Goal: Navigation & Orientation: Find specific page/section

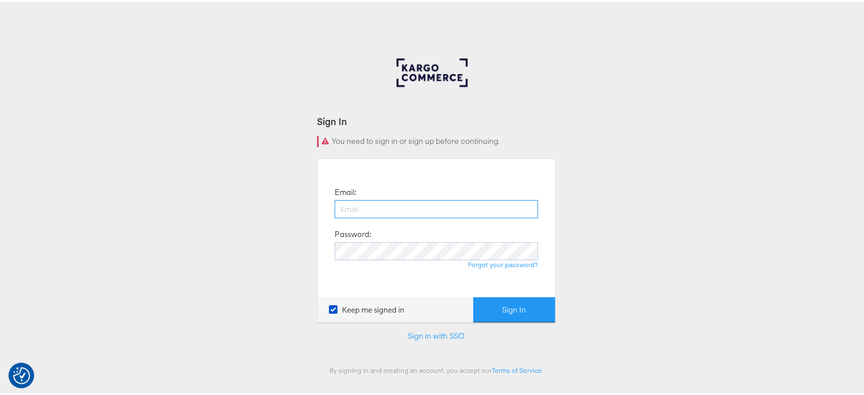
click at [412, 213] on input "email" at bounding box center [436, 207] width 203 height 18
type input "Sudheer.bheemunipalli@kargo.com"
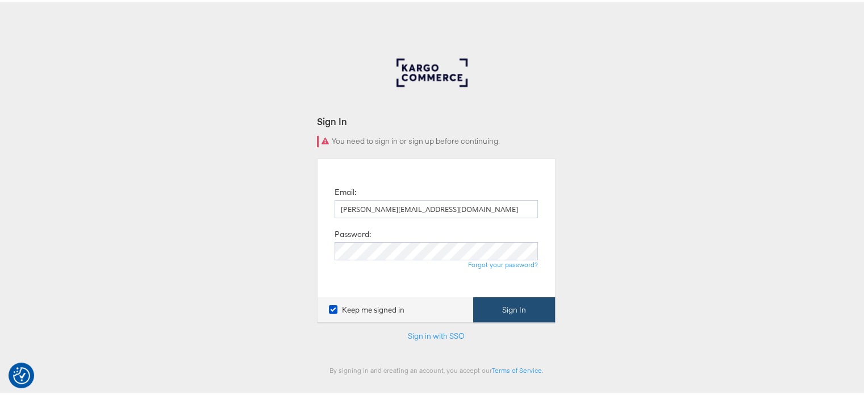
click at [497, 307] on button "Sign In" at bounding box center [514, 308] width 82 height 26
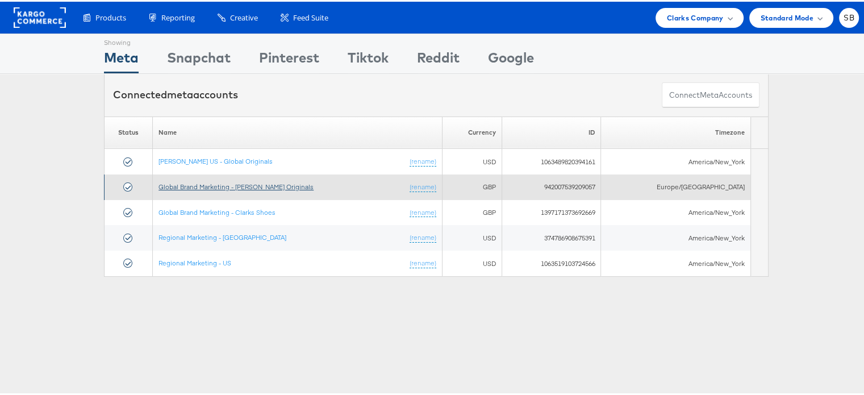
click at [213, 183] on link "Global Brand Marketing - Clarks Originals" at bounding box center [235, 185] width 155 height 9
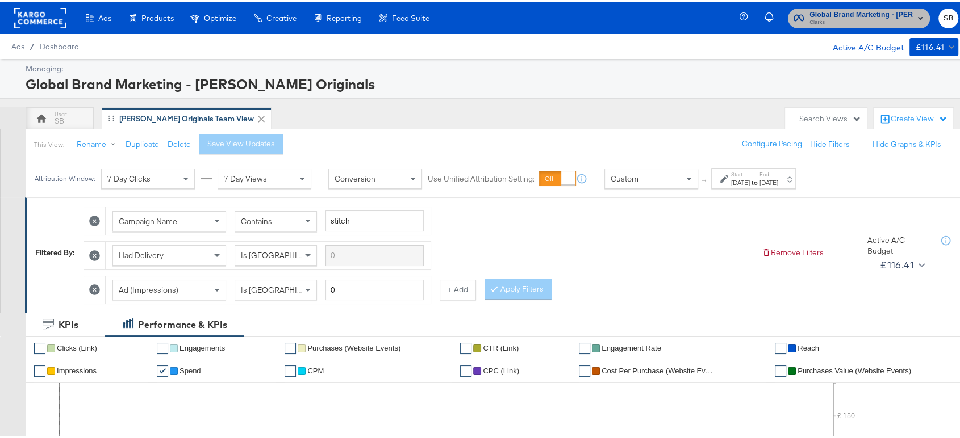
click at [830, 18] on span "Clarks" at bounding box center [860, 20] width 103 height 9
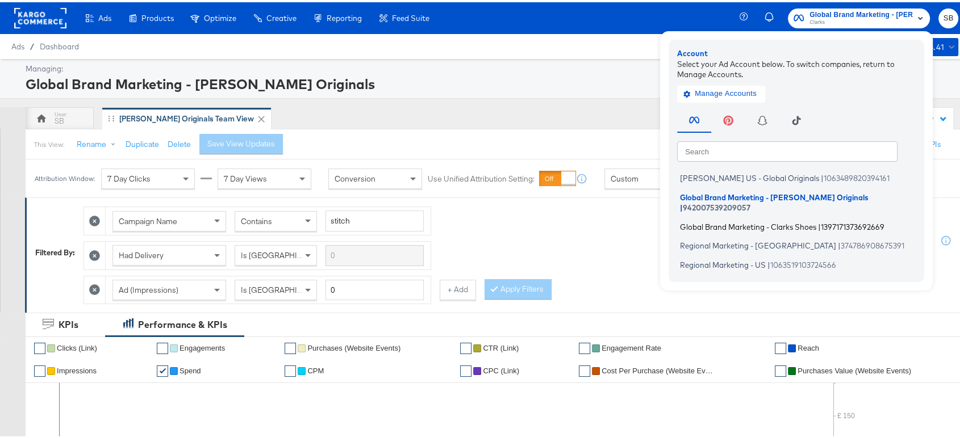
click at [712, 220] on span "Global Brand Marketing - Clarks Shoes" at bounding box center [748, 224] width 136 height 9
